Goal: Manage account settings

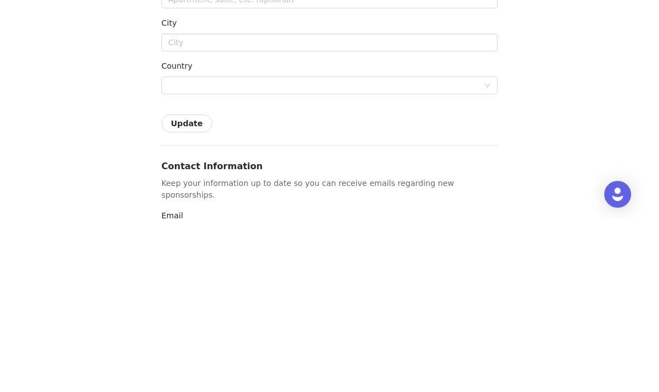
click at [468, 250] on div at bounding box center [326, 258] width 316 height 17
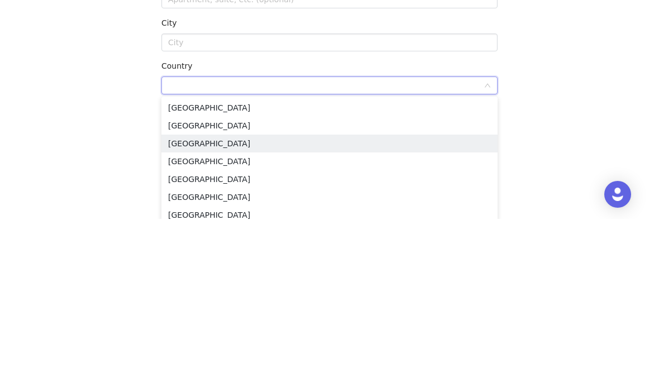
click at [287, 308] on li "[GEOGRAPHIC_DATA]" at bounding box center [329, 317] width 336 height 18
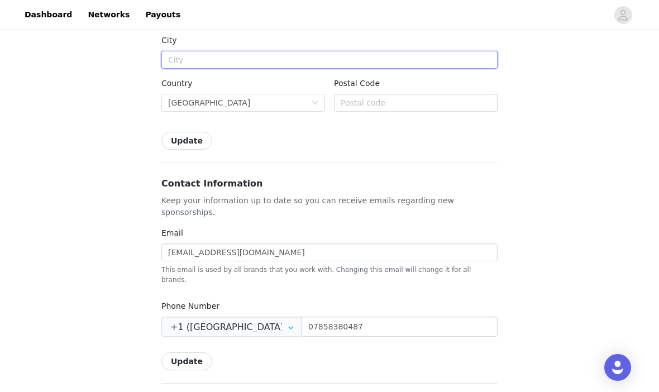
click at [312, 53] on input "text" at bounding box center [329, 60] width 336 height 18
type input "Kenilworth, [GEOGRAPHIC_DATA]"
type input "[GEOGRAPHIC_DATA]"
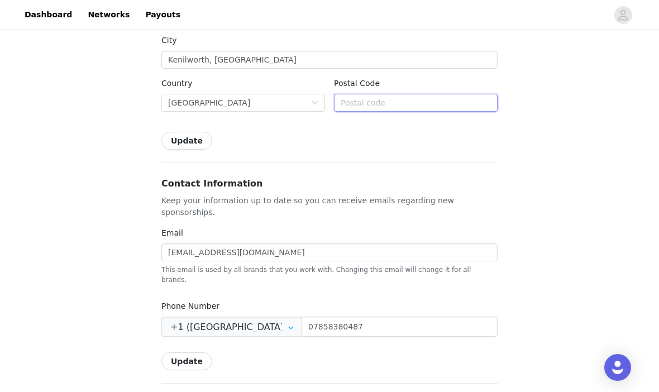
click at [406, 103] on input "text" at bounding box center [416, 103] width 164 height 18
type input "C"
type input "CV8 2EQ"
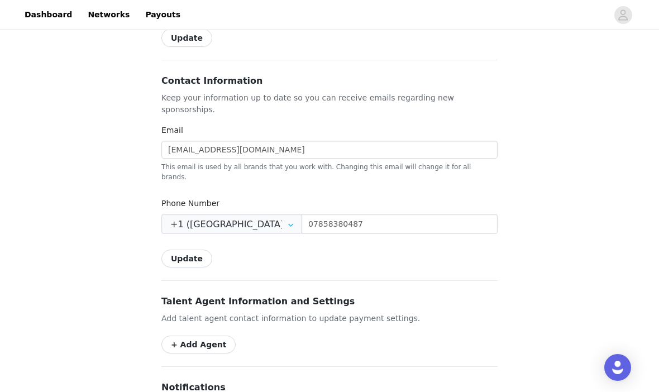
scroll to position [379, 0]
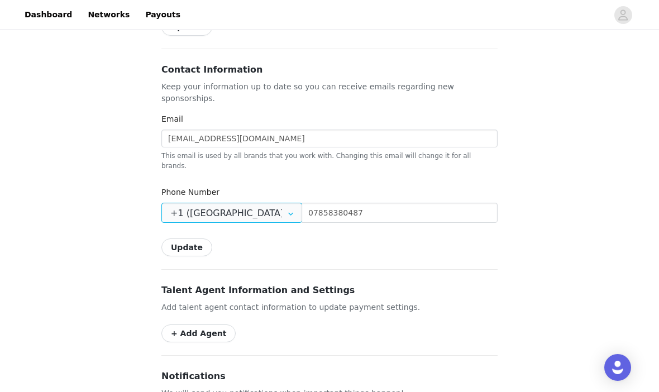
click at [272, 203] on input "+1 ([GEOGRAPHIC_DATA])" at bounding box center [231, 213] width 141 height 20
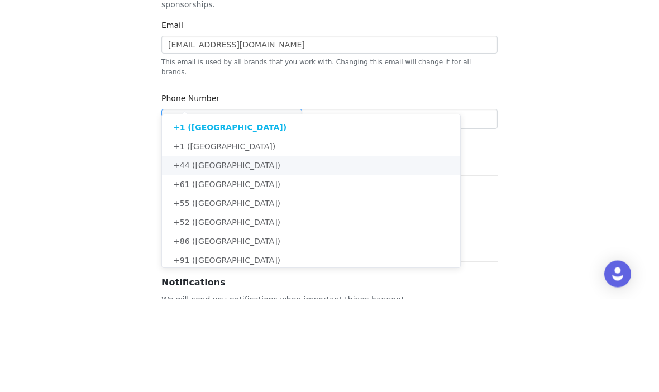
click at [304, 250] on li "+44 ([GEOGRAPHIC_DATA])" at bounding box center [311, 259] width 298 height 19
type input "+44 ([GEOGRAPHIC_DATA])"
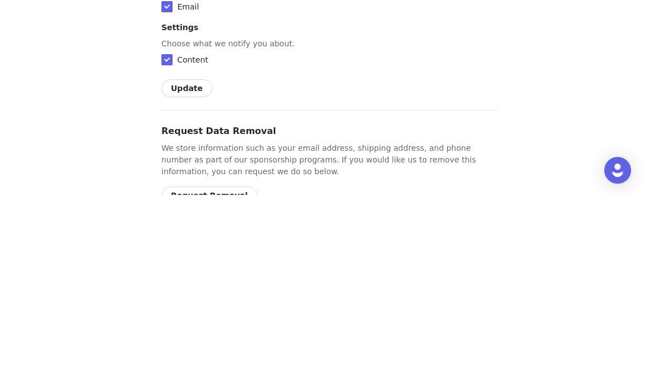
scroll to position [661, 0]
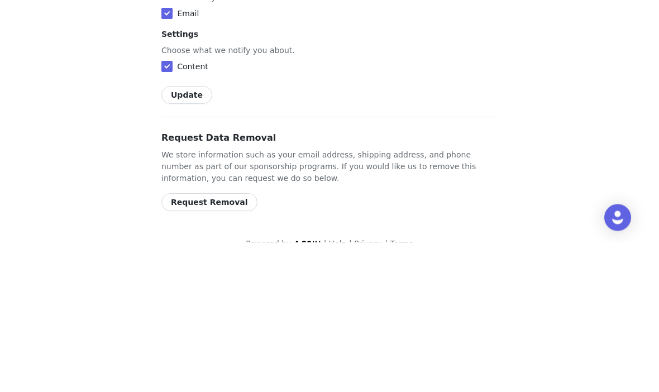
click at [191, 236] on button "Update" at bounding box center [186, 245] width 51 height 18
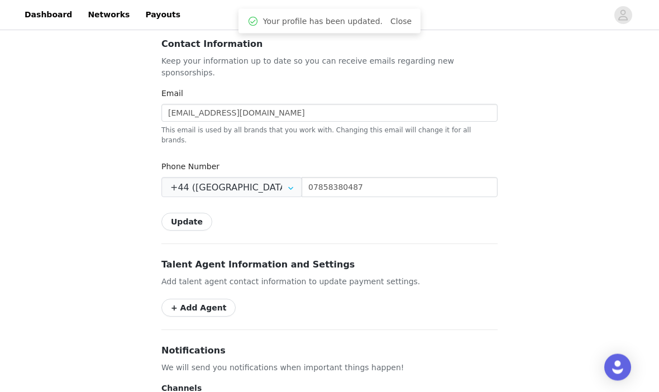
click at [195, 213] on button "Update" at bounding box center [186, 222] width 51 height 18
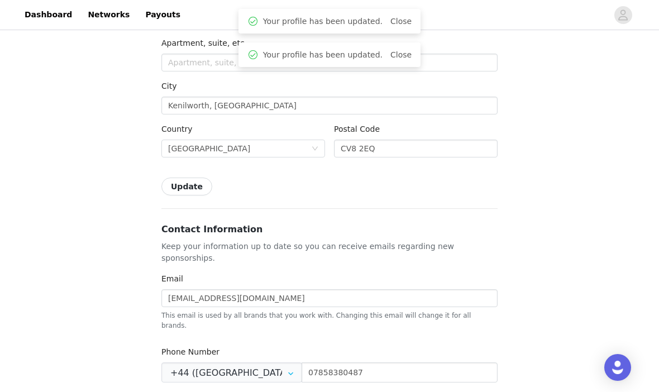
scroll to position [214, 0]
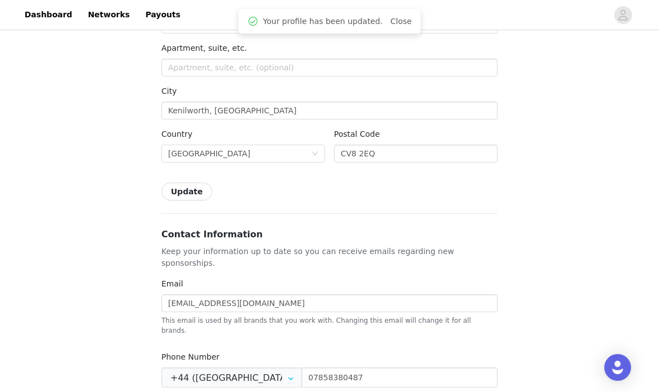
click at [189, 190] on button "Update" at bounding box center [186, 192] width 51 height 18
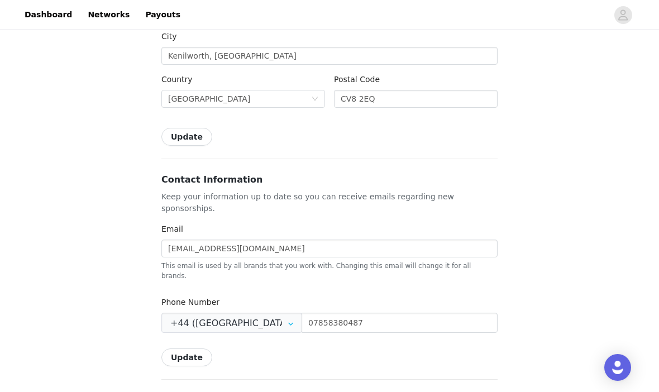
scroll to position [270, 0]
click at [175, 137] on button "Update" at bounding box center [186, 136] width 51 height 18
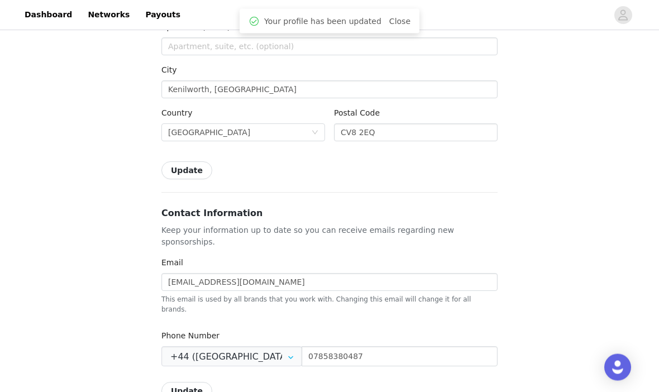
scroll to position [231, 0]
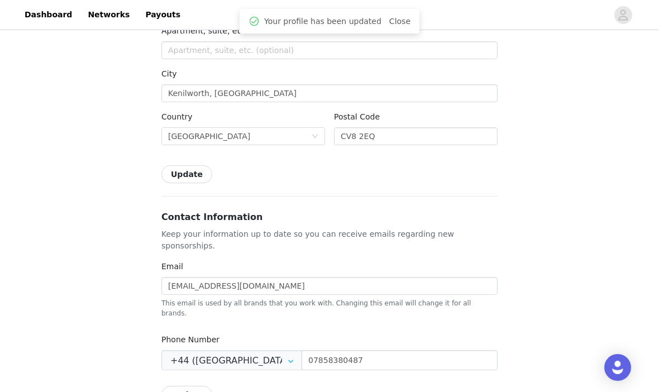
click at [630, 11] on span "button" at bounding box center [623, 15] width 18 height 18
click at [96, 17] on link "Networks" at bounding box center [108, 14] width 55 height 25
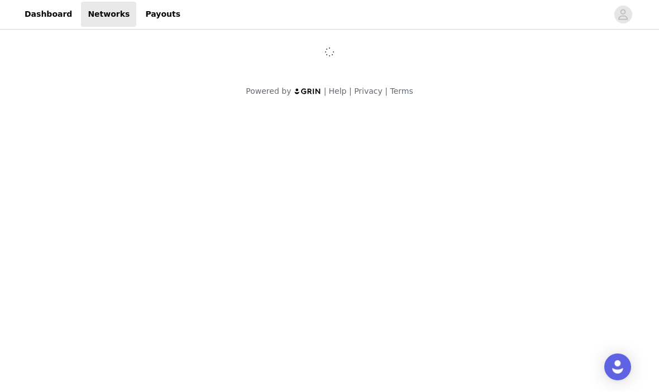
click at [147, 19] on link "Payouts" at bounding box center [163, 14] width 49 height 25
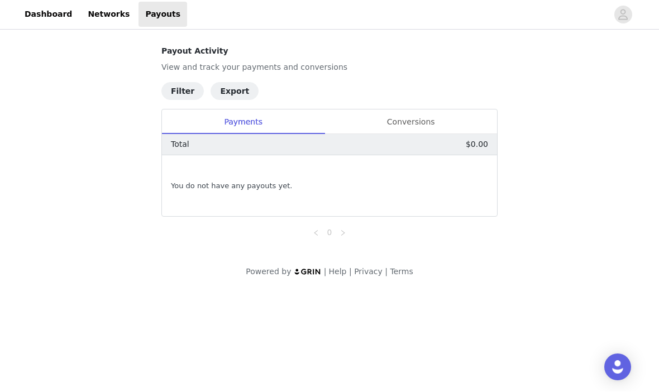
click at [32, 12] on link "Dashboard" at bounding box center [48, 14] width 61 height 25
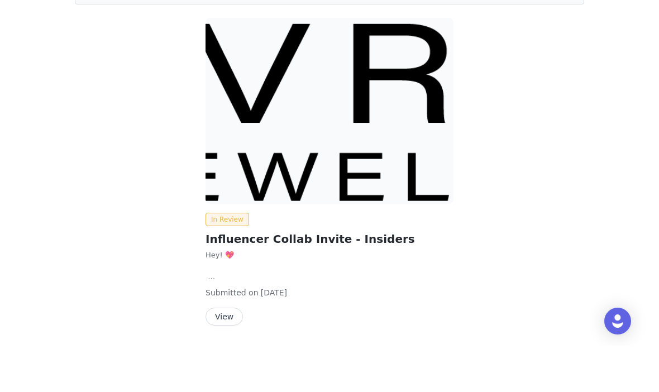
scroll to position [58, 0]
